Goal: Task Accomplishment & Management: Manage account settings

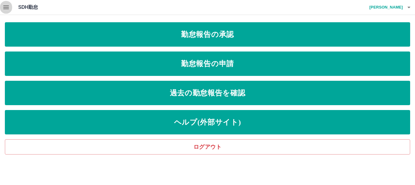
click at [4, 7] on icon "button" at bounding box center [5, 7] width 7 height 7
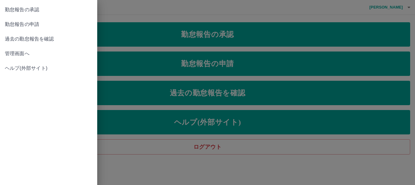
click at [20, 55] on span "管理画面へ" at bounding box center [49, 53] width 88 height 7
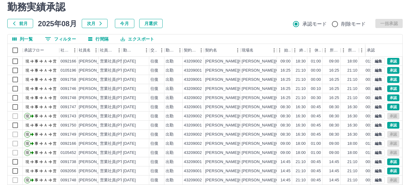
scroll to position [30, 0]
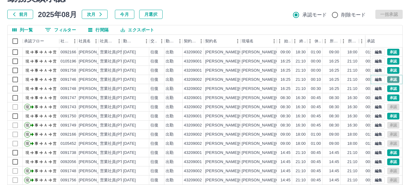
click at [387, 80] on button "承認" at bounding box center [393, 79] width 12 height 7
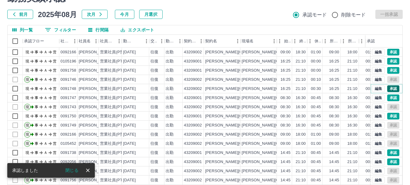
click at [387, 89] on button "承認" at bounding box center [393, 88] width 12 height 7
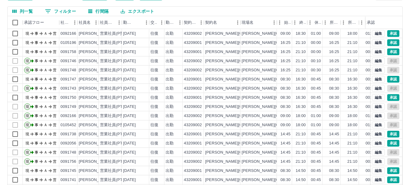
scroll to position [42, 0]
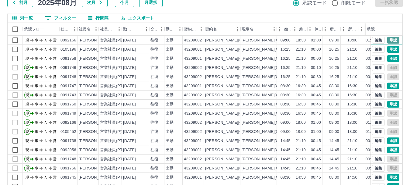
click at [390, 40] on button "承認" at bounding box center [393, 40] width 12 height 7
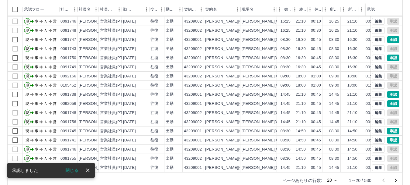
scroll to position [72, 0]
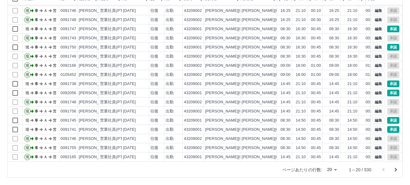
click at [395, 168] on icon "次のページへ" at bounding box center [395, 169] width 7 height 7
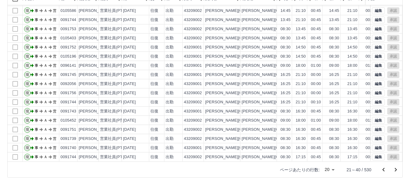
scroll to position [32, 0]
click at [396, 168] on icon "次のページへ" at bounding box center [395, 169] width 7 height 7
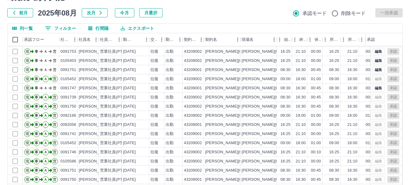
scroll to position [72, 0]
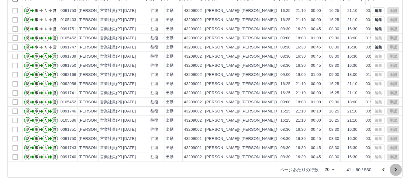
click at [397, 168] on icon "次のページへ" at bounding box center [395, 169] width 7 height 7
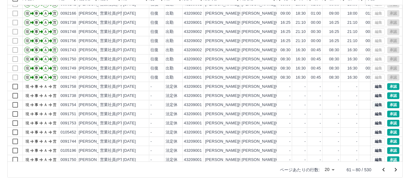
scroll to position [30, 0]
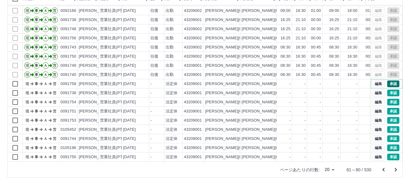
click at [388, 80] on button "承認" at bounding box center [393, 83] width 12 height 7
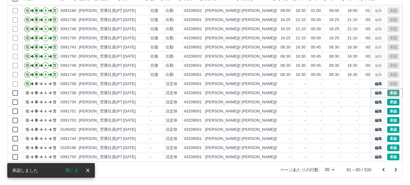
click at [390, 89] on button "承認" at bounding box center [393, 92] width 12 height 7
click at [388, 99] on button "承認" at bounding box center [393, 102] width 12 height 7
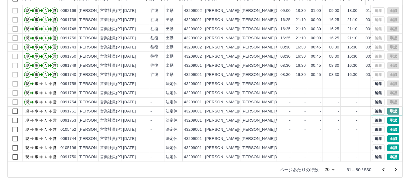
click at [388, 108] on button "承認" at bounding box center [393, 111] width 12 height 7
click at [387, 117] on button "承認" at bounding box center [393, 120] width 12 height 7
click at [389, 126] on button "承認" at bounding box center [393, 129] width 12 height 7
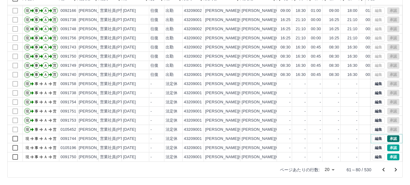
click at [387, 135] on button "承認" at bounding box center [393, 138] width 12 height 7
click at [389, 144] on button "承認" at bounding box center [393, 147] width 12 height 7
click at [387, 153] on button "承認" at bounding box center [393, 156] width 12 height 7
click at [396, 170] on icon "次のページへ" at bounding box center [395, 169] width 7 height 7
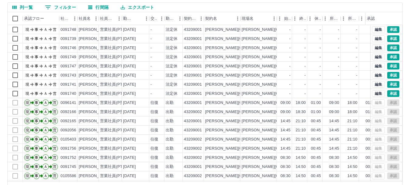
scroll to position [42, 0]
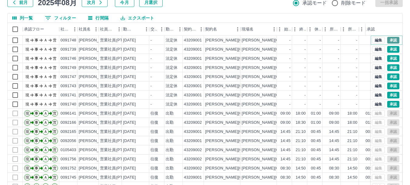
click at [392, 39] on button "承認" at bounding box center [393, 40] width 12 height 7
click at [390, 50] on button "承認" at bounding box center [393, 49] width 12 height 7
click at [389, 59] on button "承認" at bounding box center [393, 58] width 12 height 7
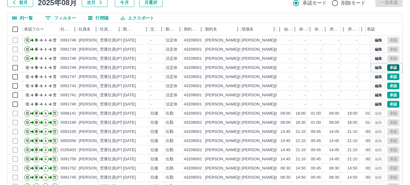
click at [387, 68] on button "承認" at bounding box center [393, 67] width 12 height 7
click at [390, 76] on button "承認" at bounding box center [393, 76] width 12 height 7
click at [391, 85] on button "承認" at bounding box center [393, 85] width 12 height 7
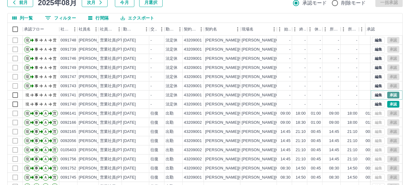
click at [388, 95] on button "承認" at bounding box center [393, 95] width 12 height 7
click at [389, 103] on button "承認" at bounding box center [393, 104] width 12 height 7
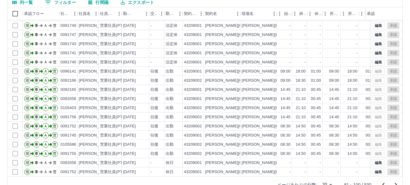
scroll to position [72, 0]
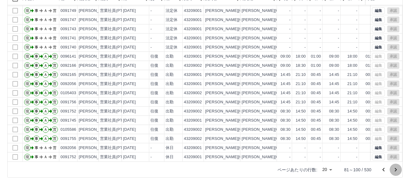
click at [395, 168] on icon "次のページへ" at bounding box center [395, 169] width 7 height 7
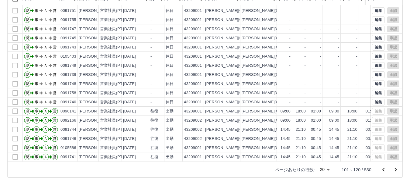
scroll to position [0, 0]
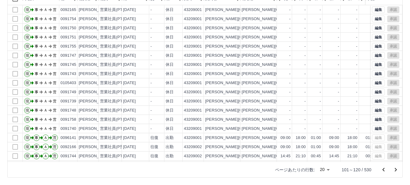
click at [395, 168] on icon "次のページへ" at bounding box center [395, 169] width 7 height 7
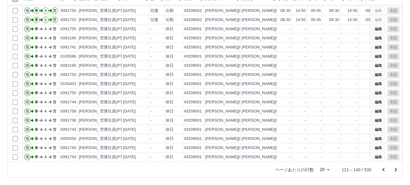
scroll to position [32, 0]
click at [397, 170] on icon "次のページへ" at bounding box center [395, 169] width 7 height 7
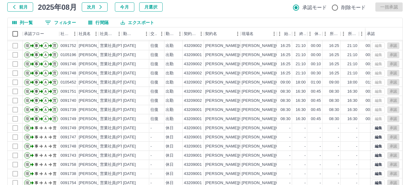
scroll to position [72, 0]
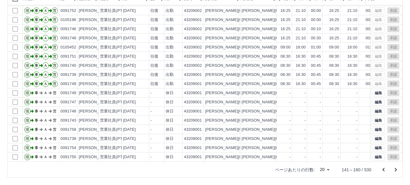
click at [396, 168] on icon "次のページへ" at bounding box center [396, 170] width 2 height 4
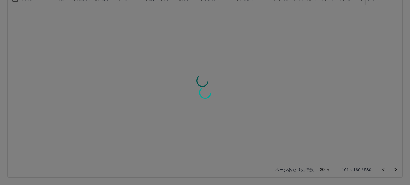
scroll to position [0, 0]
